Goal: Communication & Community: Answer question/provide support

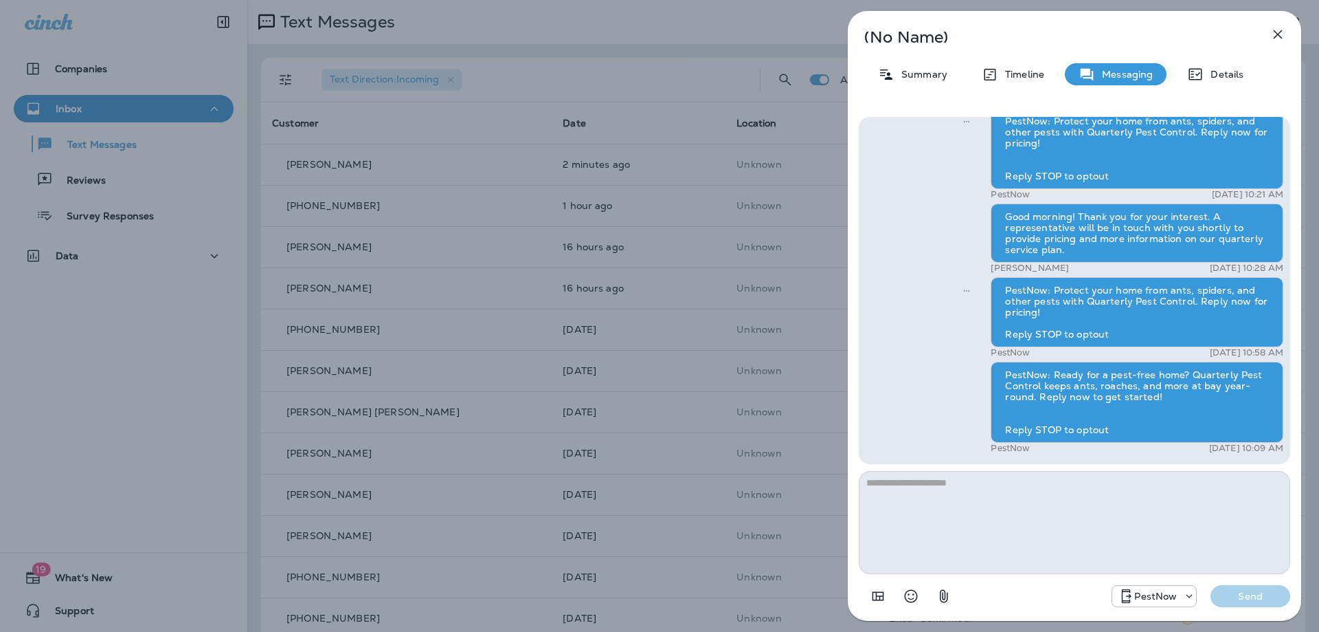
drag, startPoint x: 1277, startPoint y: 30, endPoint x: 1015, endPoint y: 522, distance: 558.3
click at [1277, 30] on icon "button" at bounding box center [1278, 34] width 16 height 16
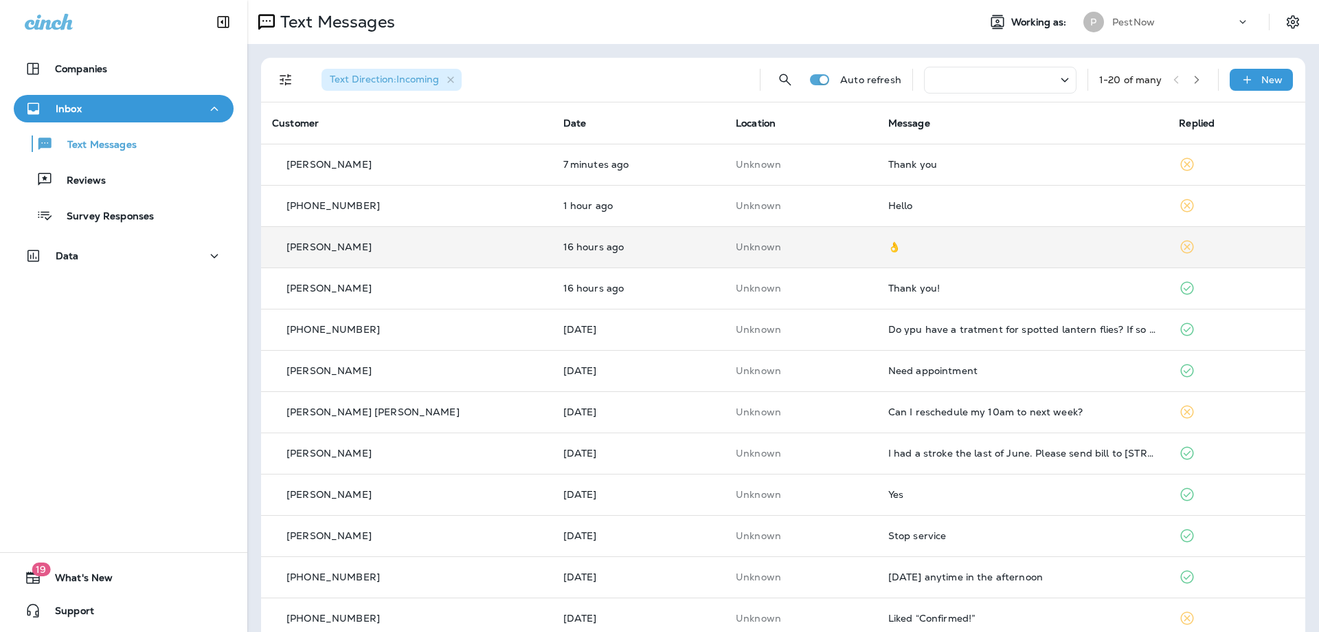
click at [920, 259] on td "👌" at bounding box center [1023, 246] width 291 height 41
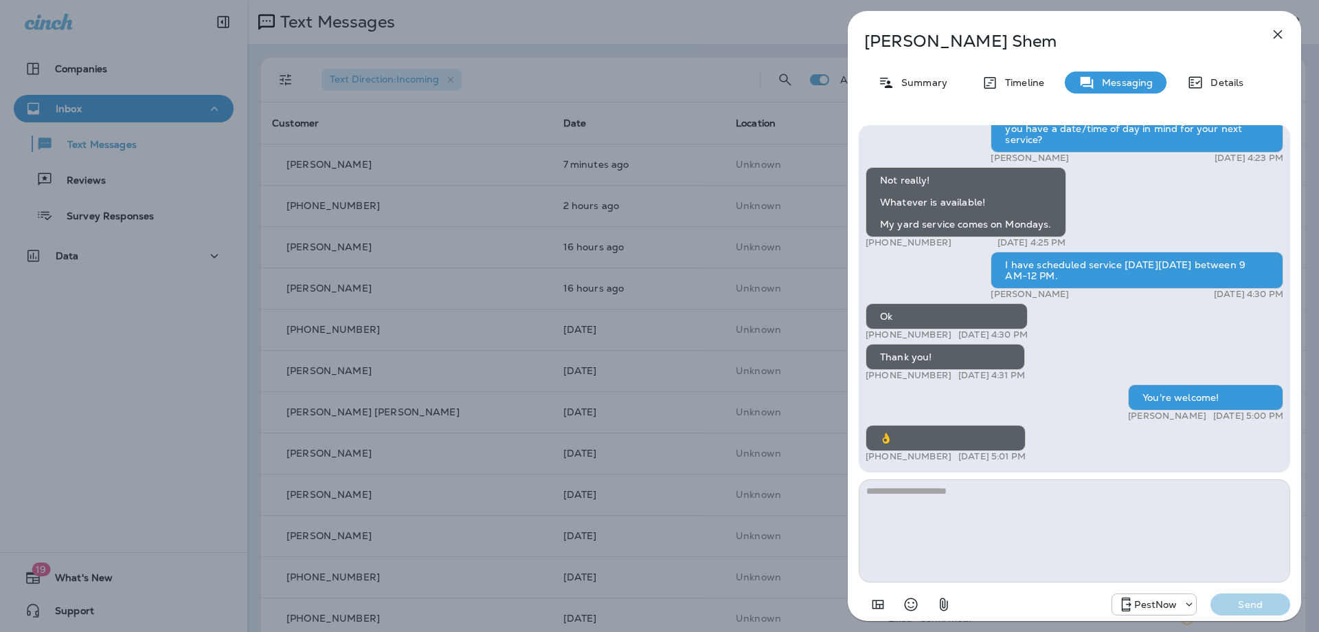
click at [1280, 30] on icon "button" at bounding box center [1278, 34] width 16 height 16
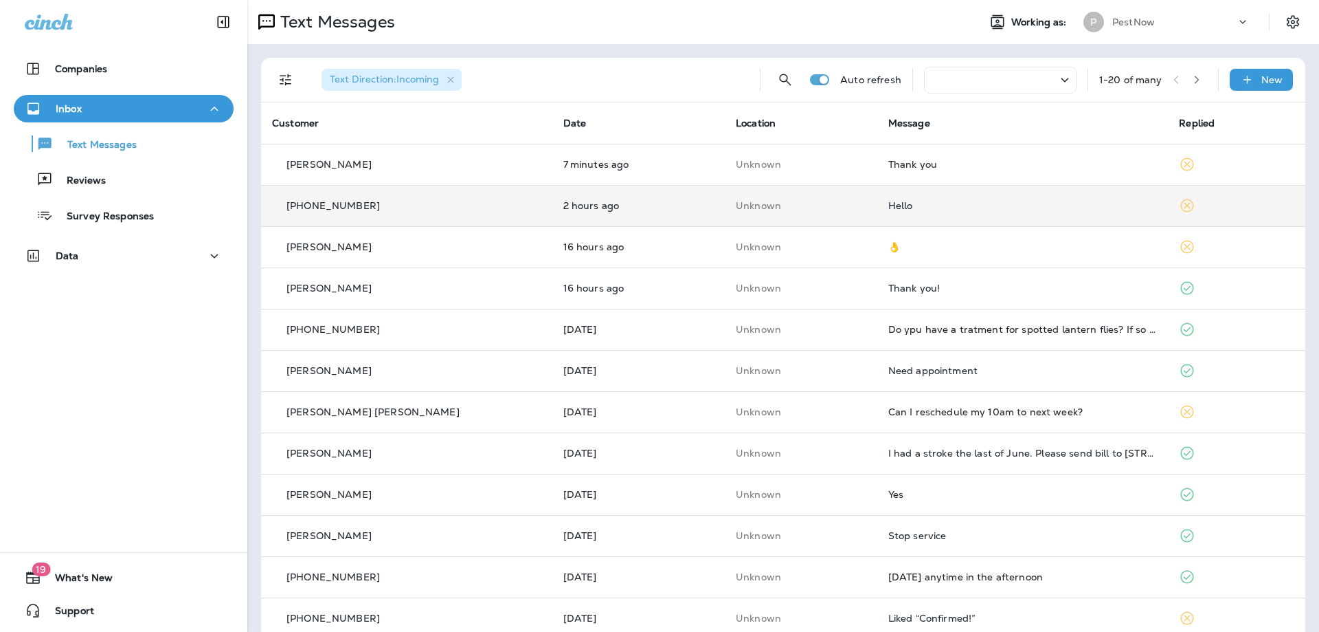
click at [935, 204] on div "Hello" at bounding box center [1023, 205] width 269 height 11
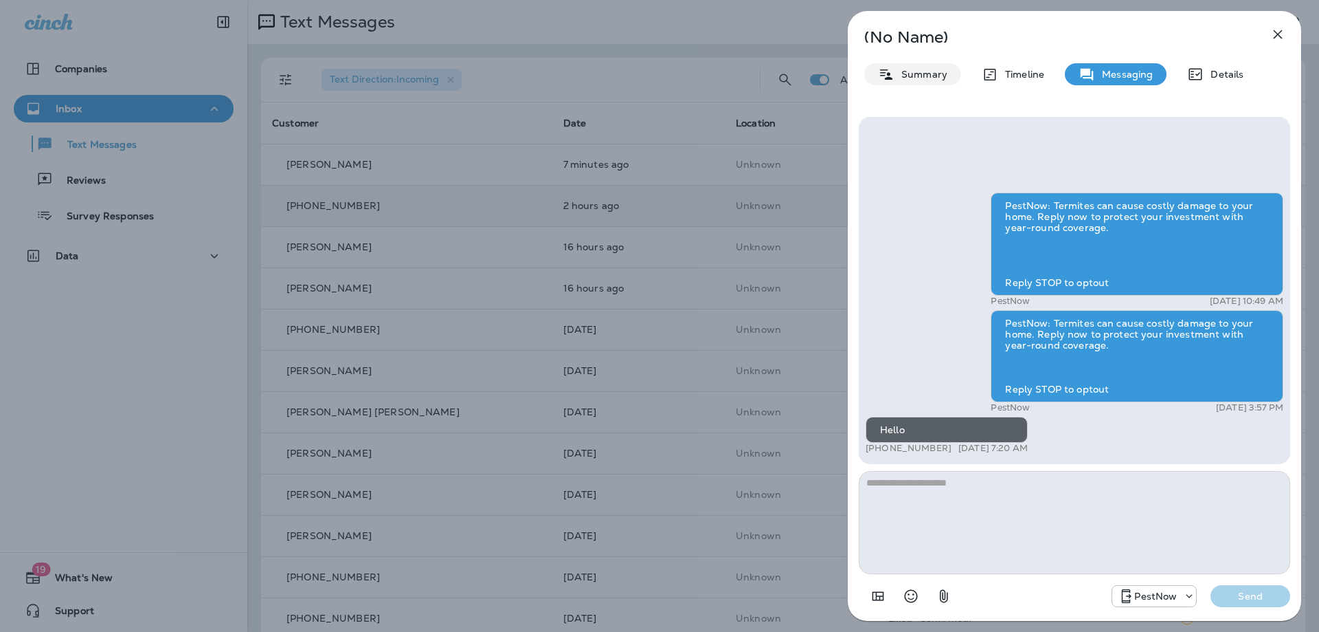
click at [920, 76] on p "Summary" at bounding box center [921, 74] width 53 height 11
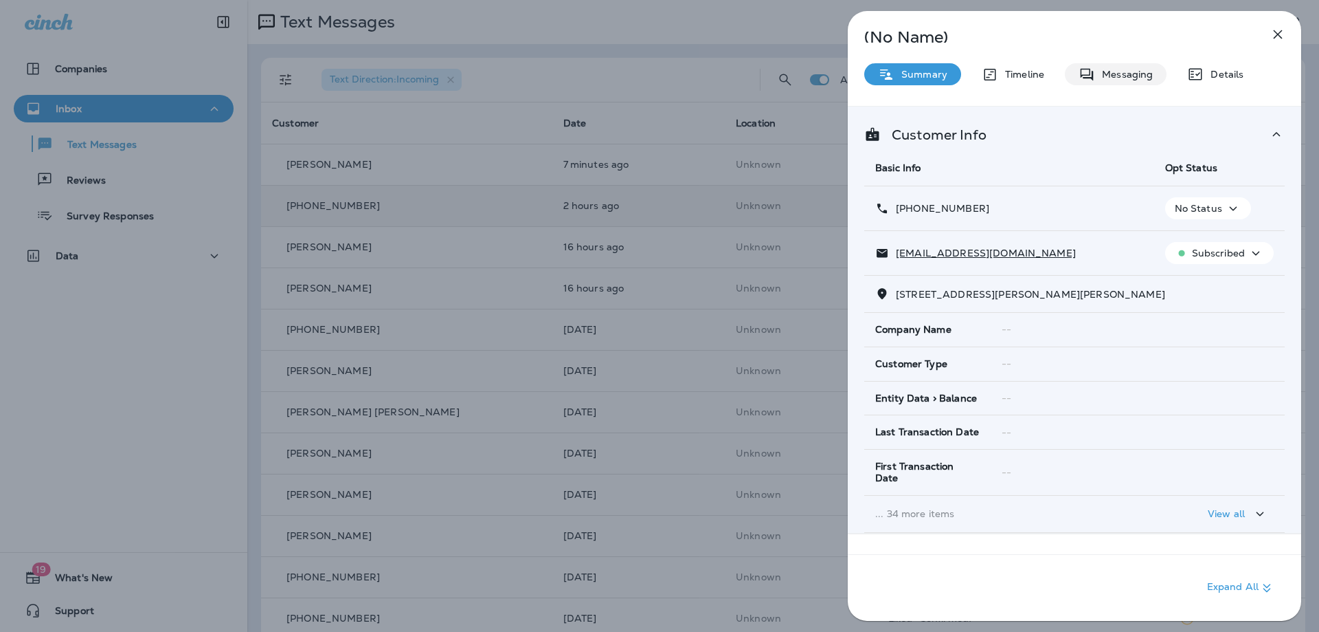
click at [1131, 81] on div "Messaging" at bounding box center [1116, 74] width 102 height 22
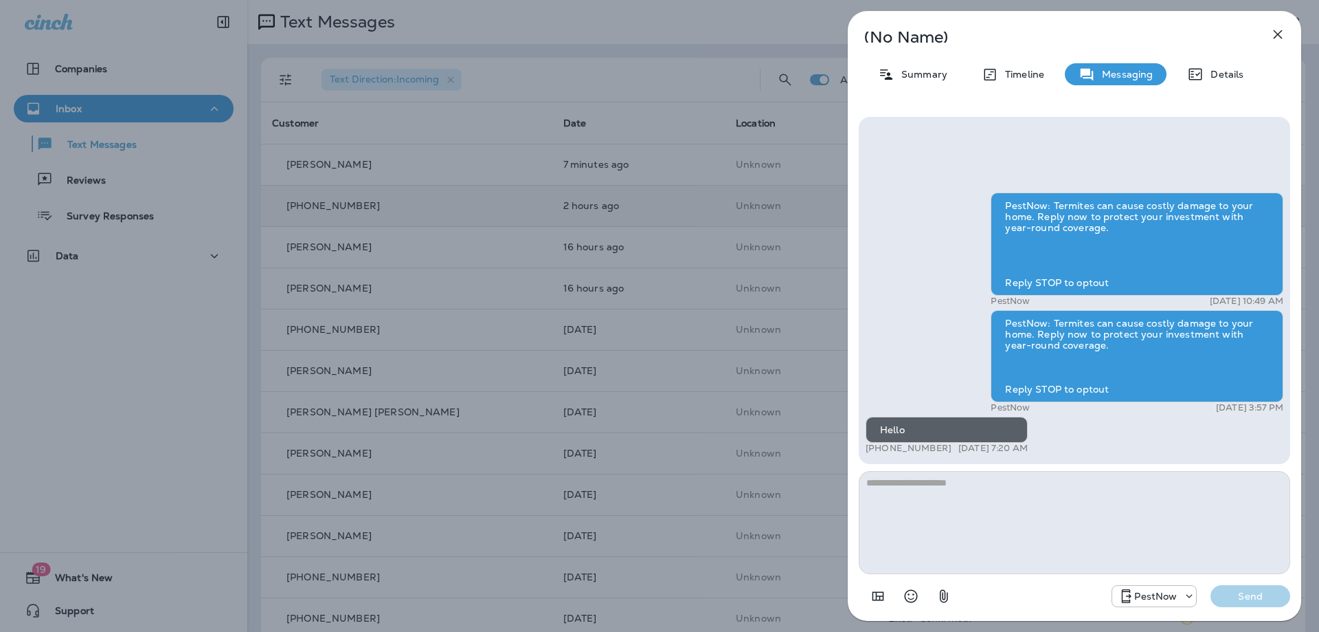
click at [952, 505] on textarea at bounding box center [1075, 522] width 432 height 103
type textarea "**********"
click at [1231, 590] on p "Send" at bounding box center [1251, 596] width 58 height 12
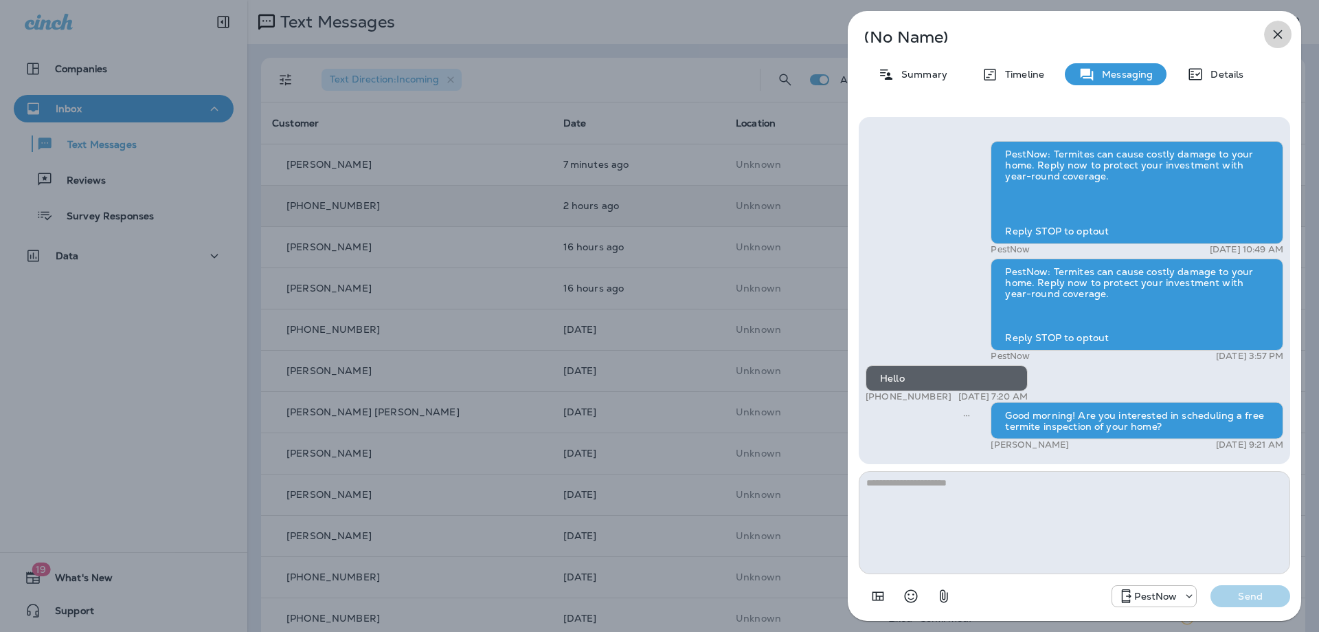
click at [1274, 31] on icon "button" at bounding box center [1278, 34] width 9 height 9
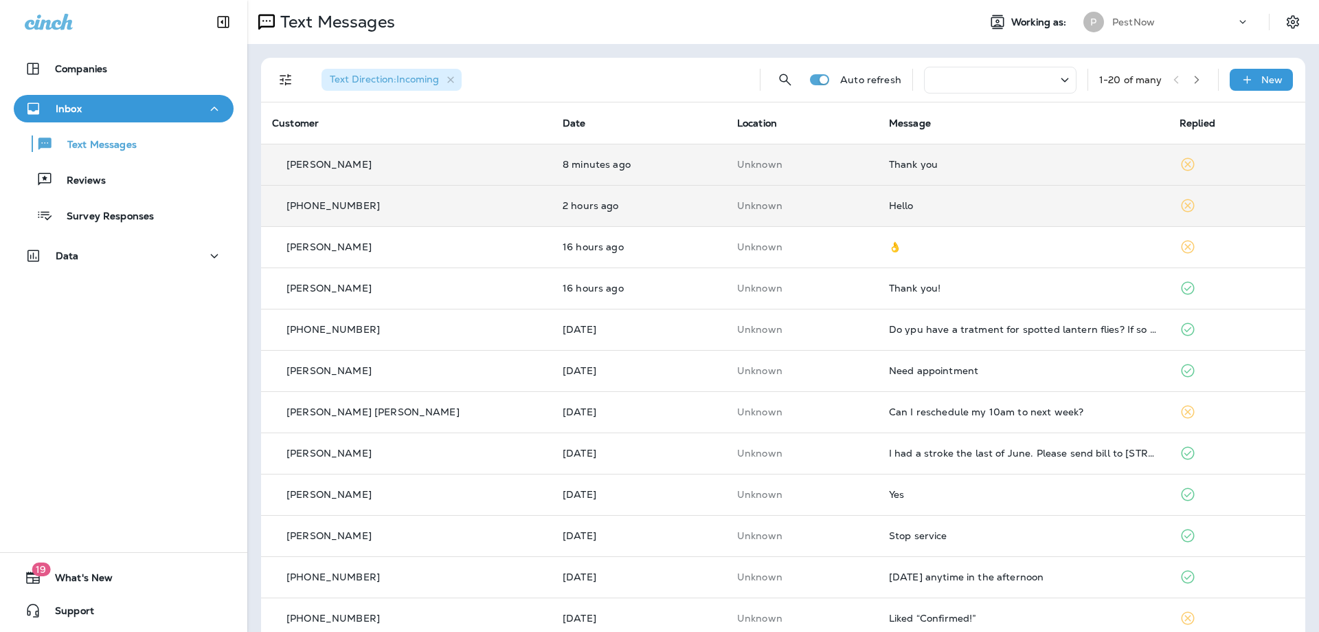
click at [917, 160] on div "Thank you" at bounding box center [1023, 164] width 269 height 11
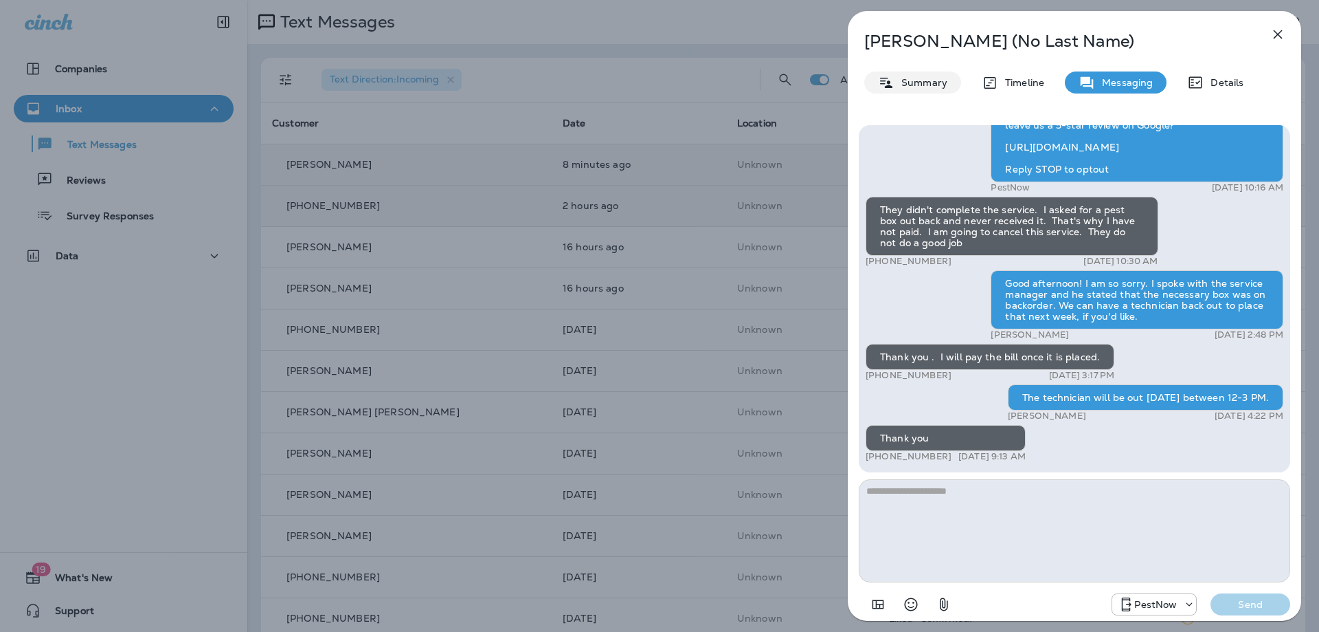
click at [945, 80] on p "Summary" at bounding box center [921, 82] width 53 height 11
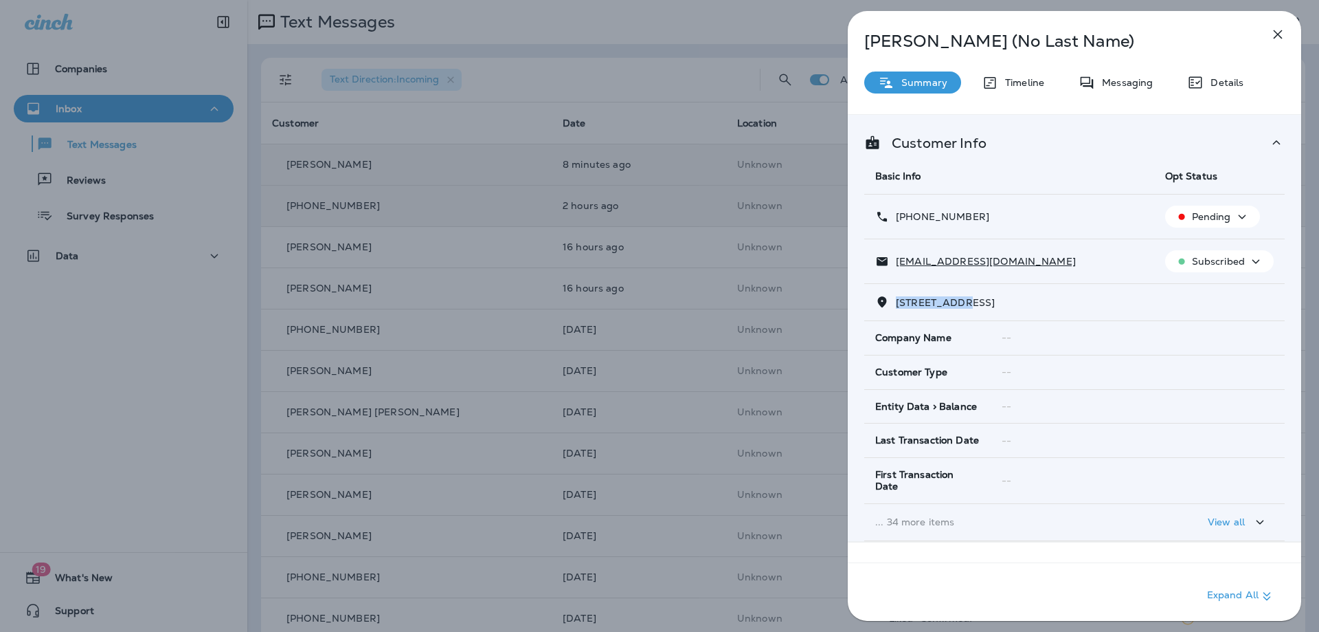
drag, startPoint x: 976, startPoint y: 298, endPoint x: 895, endPoint y: 304, distance: 81.3
click at [895, 304] on p "[STREET_ADDRESS]" at bounding box center [942, 302] width 106 height 11
copy span "3762 [GEOGRAPHIC_DATA]"
click at [1094, 75] on icon at bounding box center [1087, 82] width 16 height 17
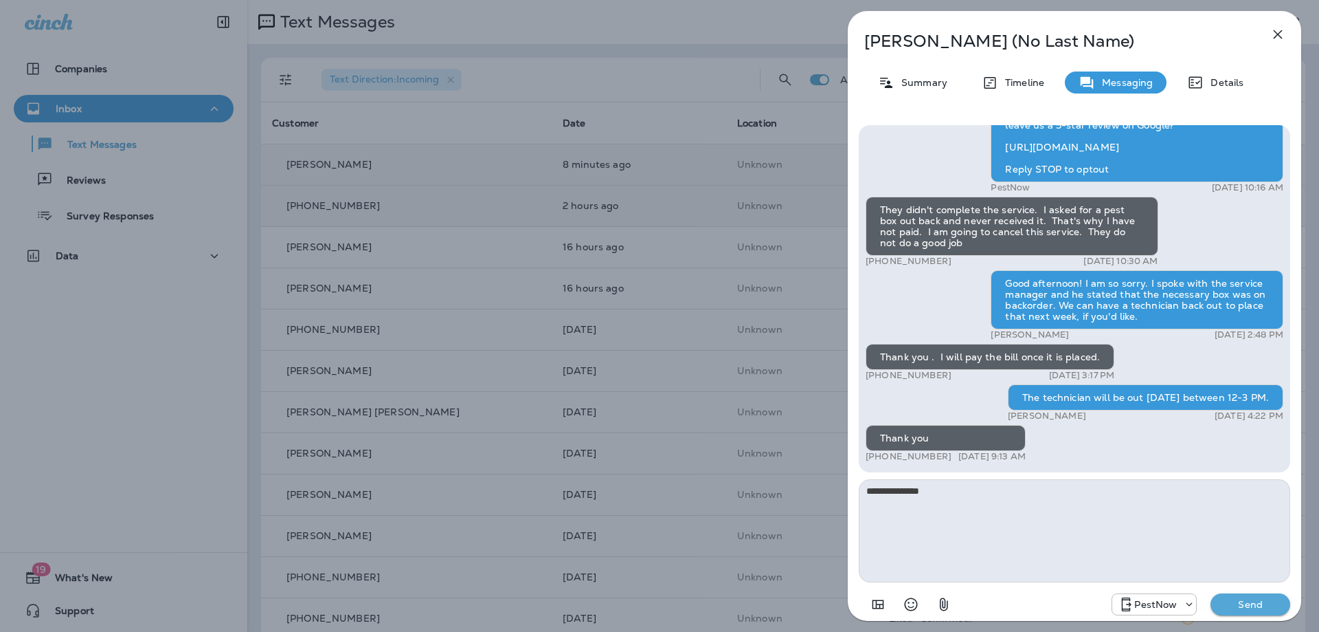
type textarea "**********"
click at [1243, 609] on p "Send" at bounding box center [1251, 604] width 58 height 12
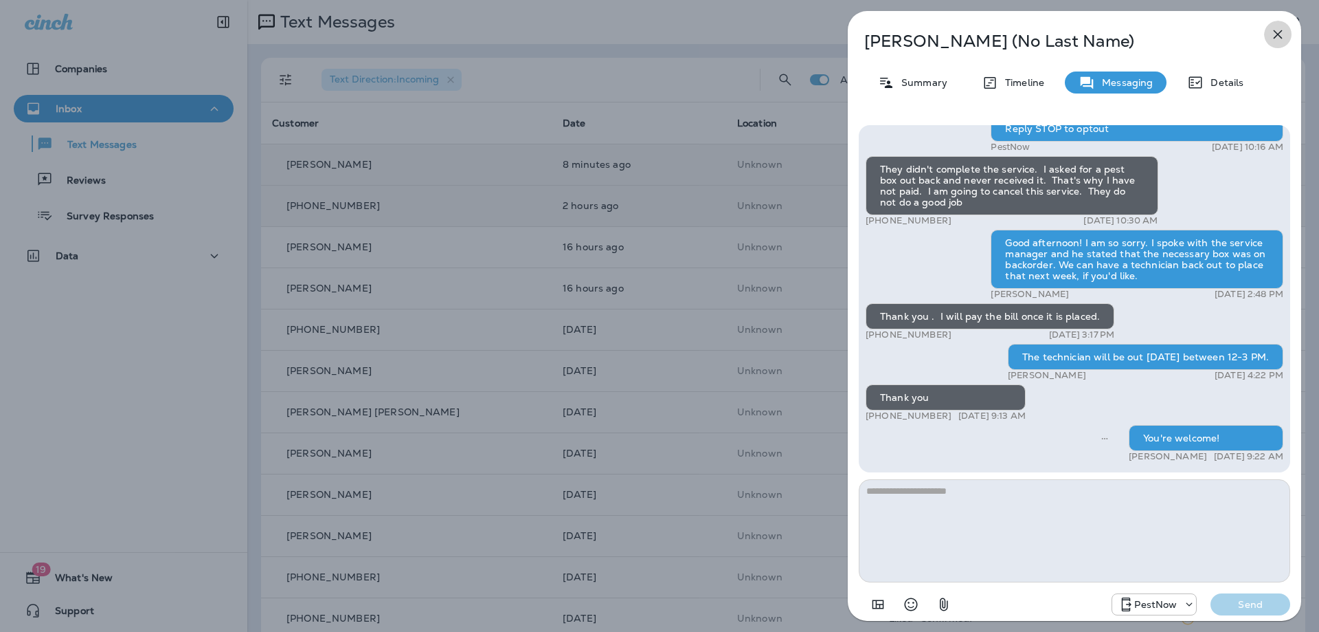
click at [1276, 34] on icon "button" at bounding box center [1278, 34] width 16 height 16
